Goal: Task Accomplishment & Management: Use online tool/utility

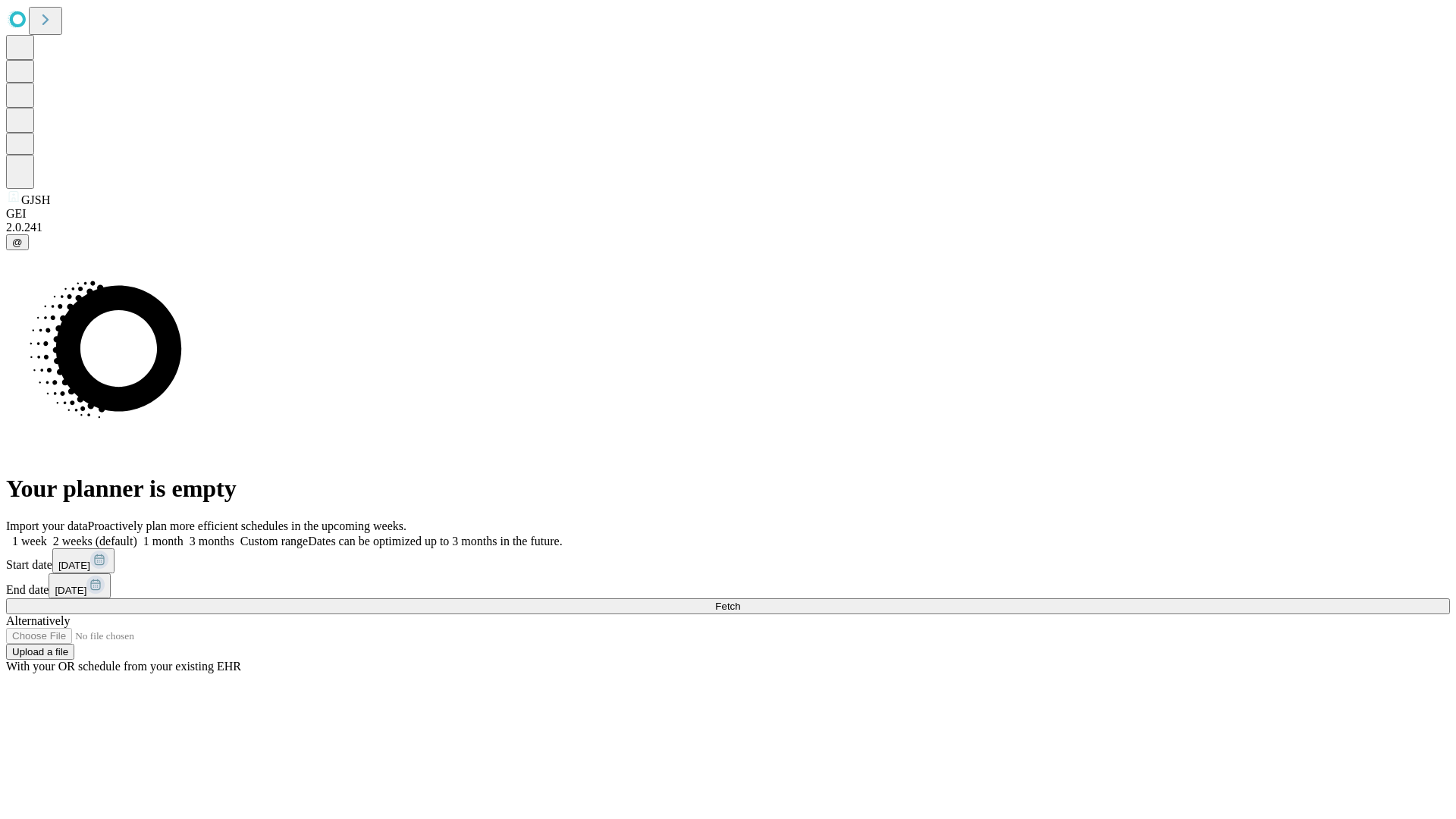
click at [740, 600] on span "Fetch" at bounding box center [727, 605] width 25 height 11
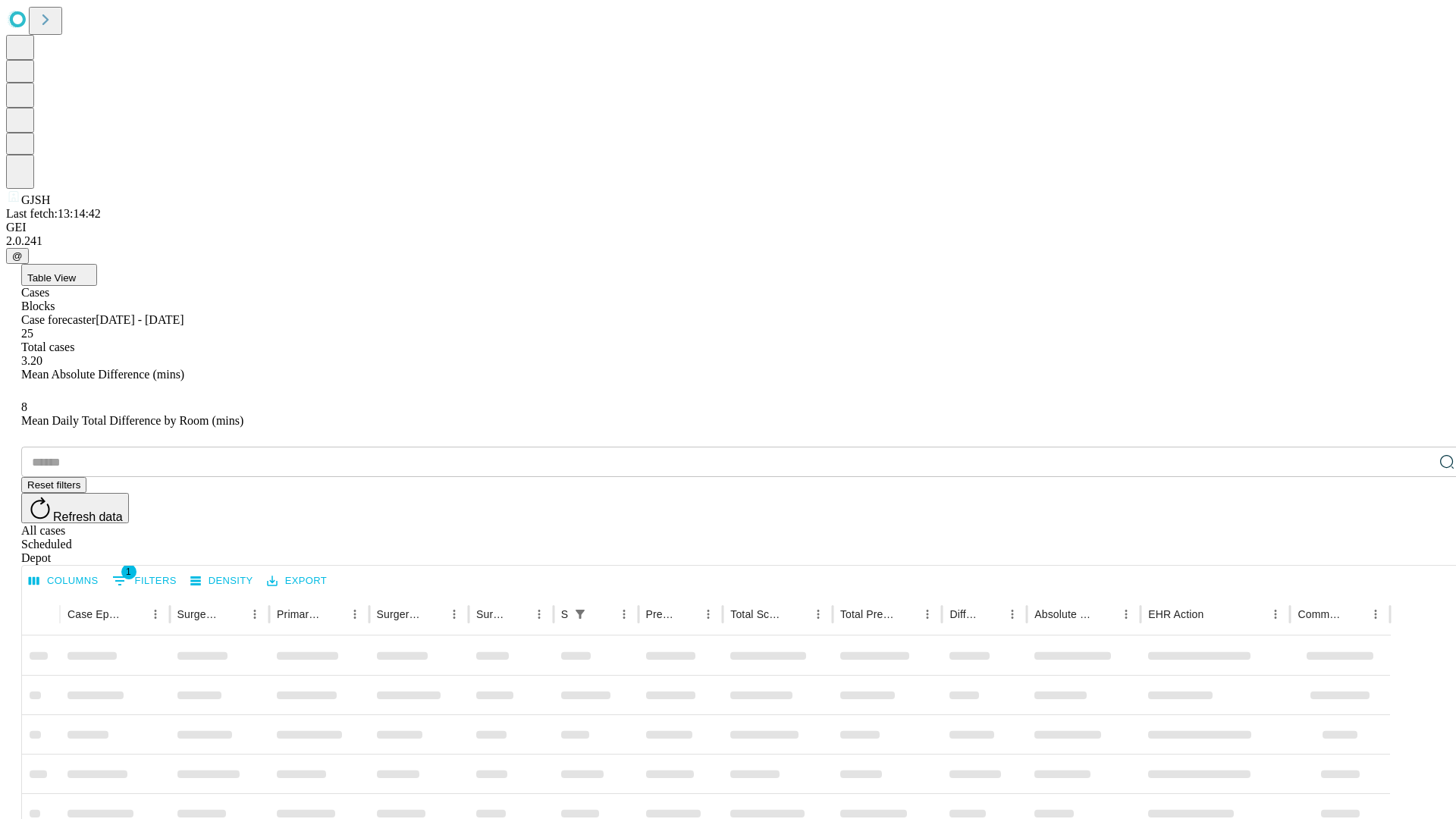
click at [1416, 552] on div "Depot" at bounding box center [742, 559] width 1444 height 14
